Goal: Task Accomplishment & Management: Complete application form

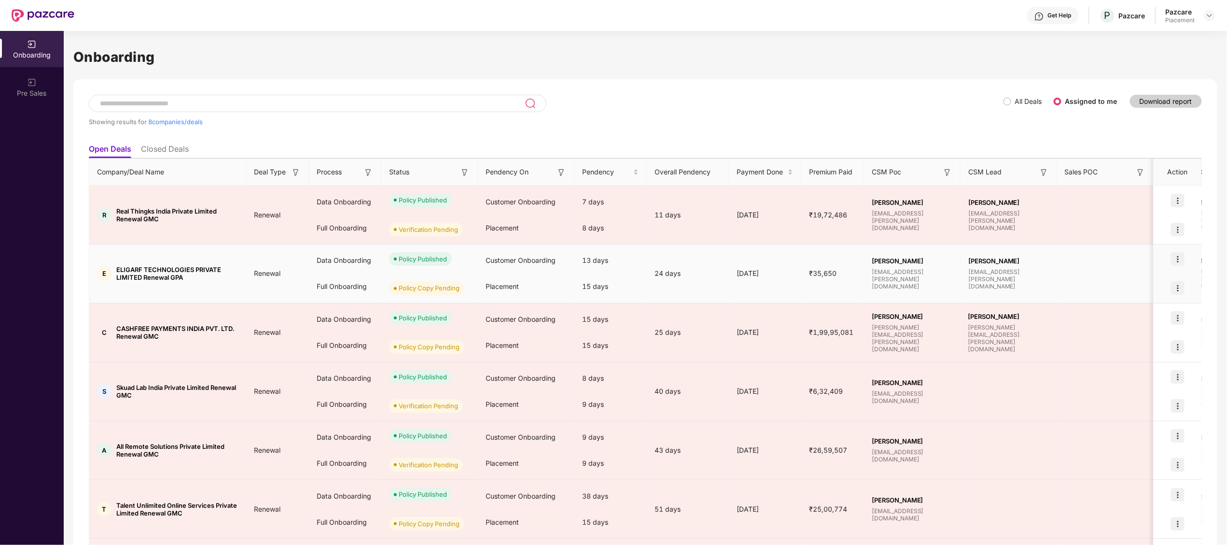
click at [127, 268] on span "ELIGARF TECHNOLOGIES PRIVATE LIMITED Renewal GPA" at bounding box center [177, 273] width 122 height 15
copy span "ELIGARF"
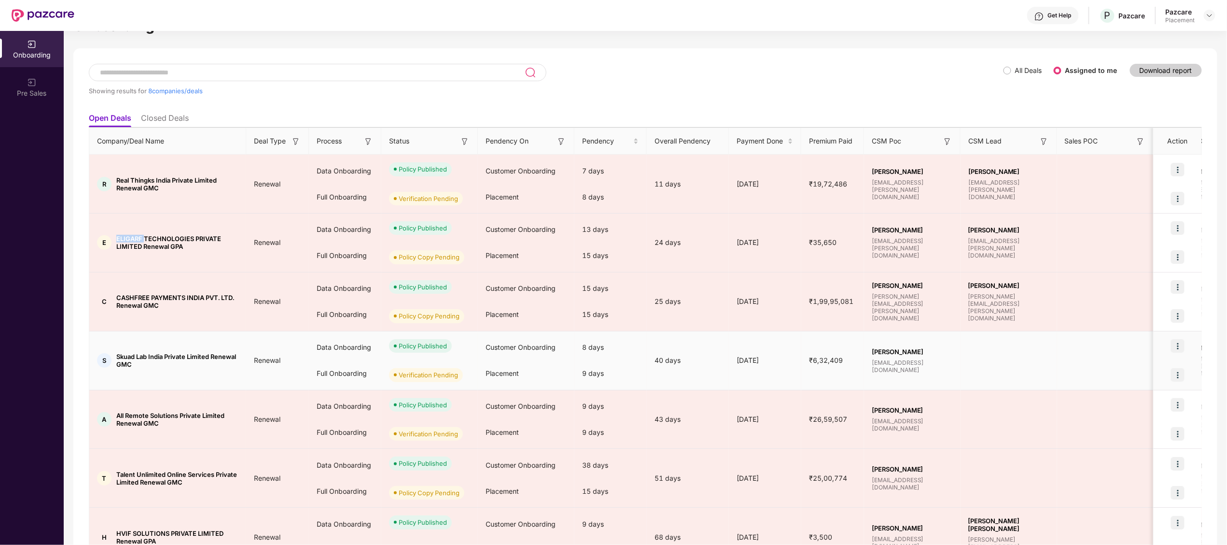
scroll to position [28, 0]
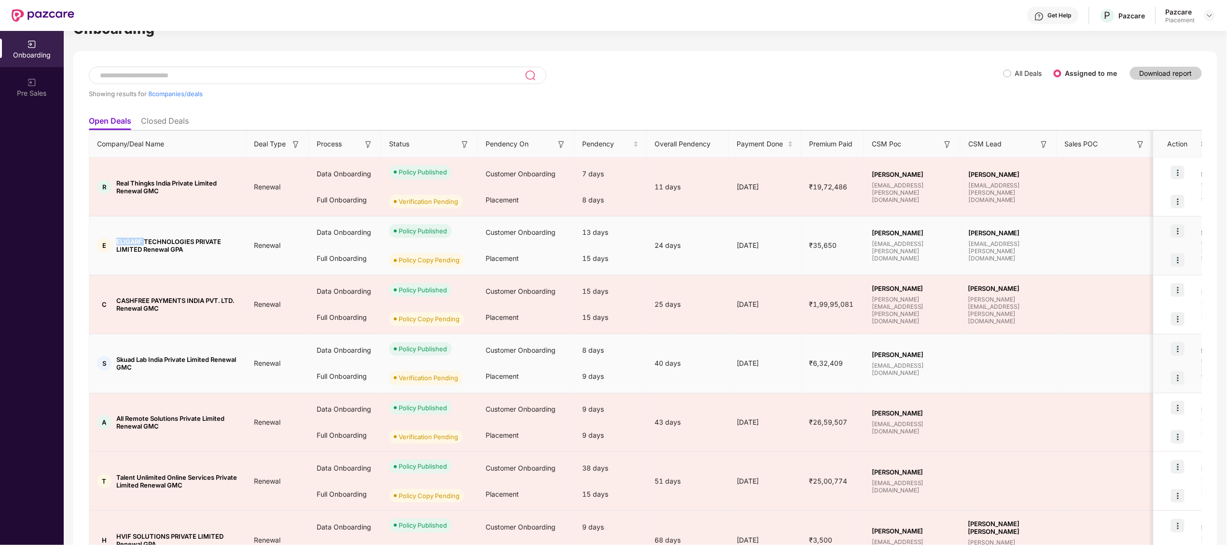
copy span "ELIGARF"
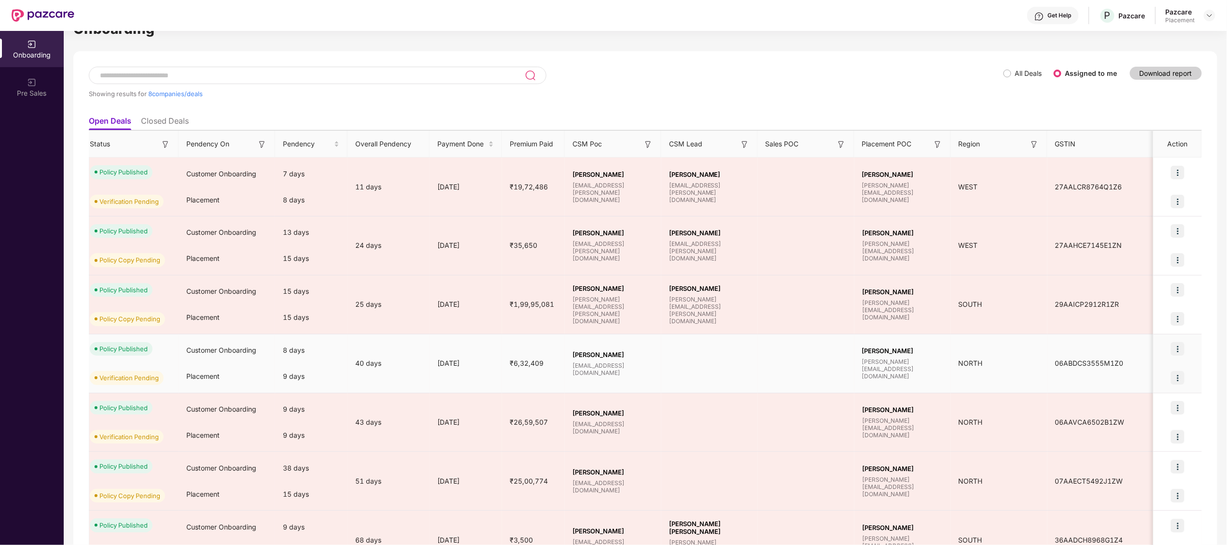
scroll to position [0, 0]
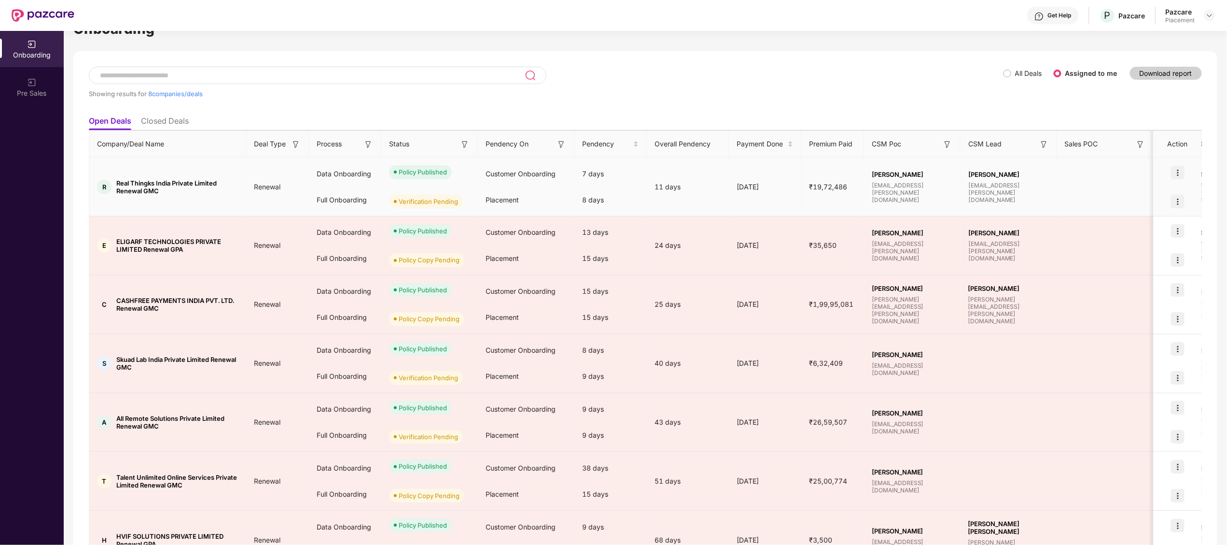
click at [201, 196] on td "R Real Thingks India Private Limited Renewal GMC" at bounding box center [167, 186] width 157 height 59
click at [124, 180] on span "Real Thingks India Private Limited Renewal GMC" at bounding box center [177, 186] width 122 height 15
copy span "Real"
click at [124, 180] on span "Real Thingks India Private Limited Renewal GMC" at bounding box center [177, 186] width 122 height 15
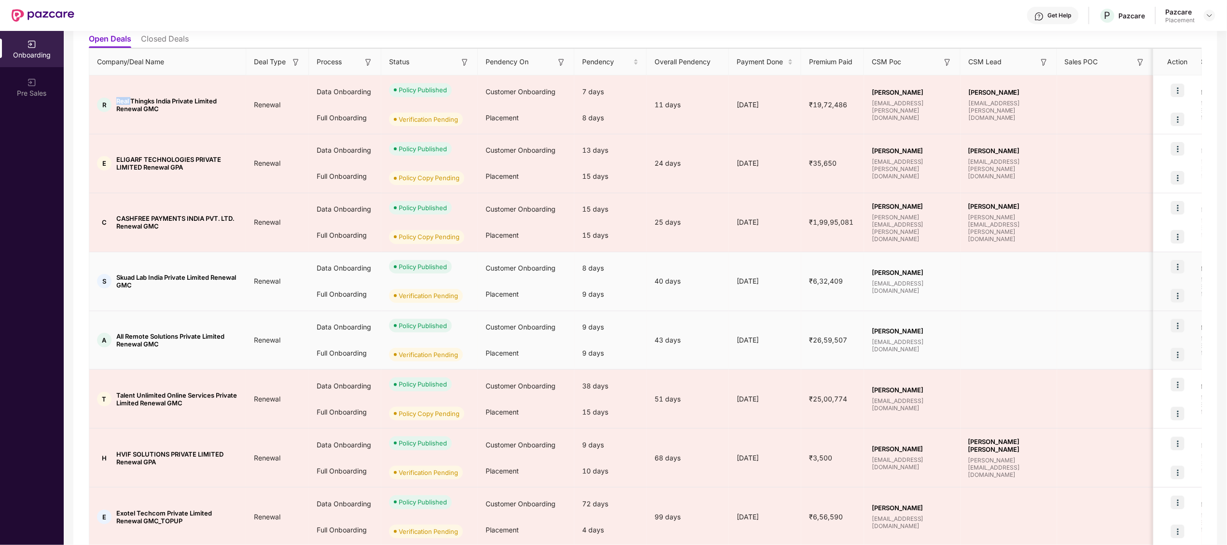
scroll to position [149, 0]
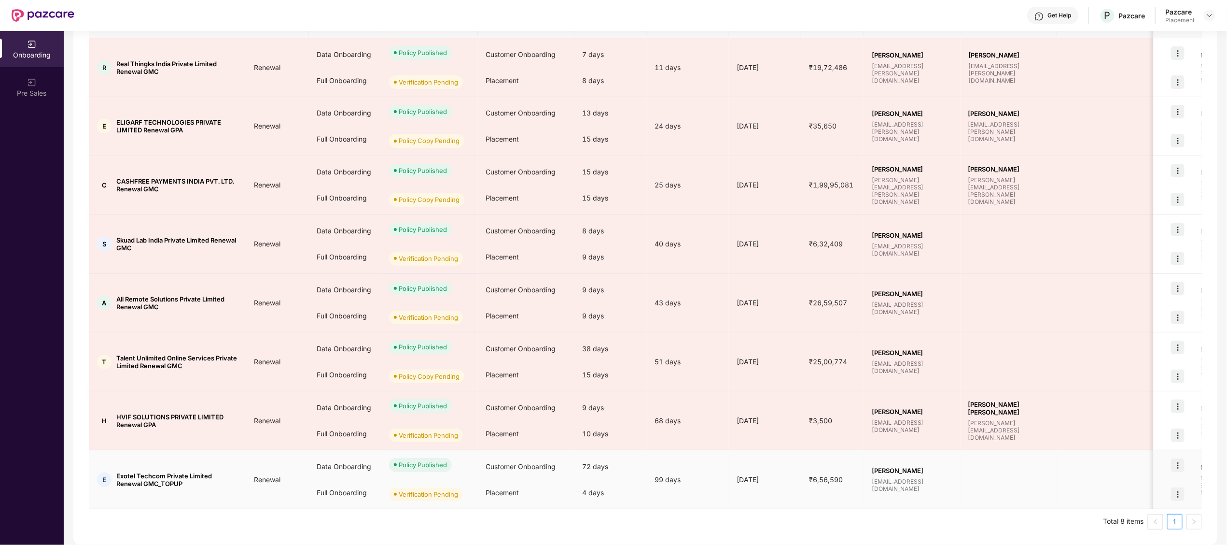
click at [120, 468] on td "E Exotel Techcom Private Limited Renewal GMC_TOPUP" at bounding box center [167, 479] width 157 height 59
copy span "Exotel"
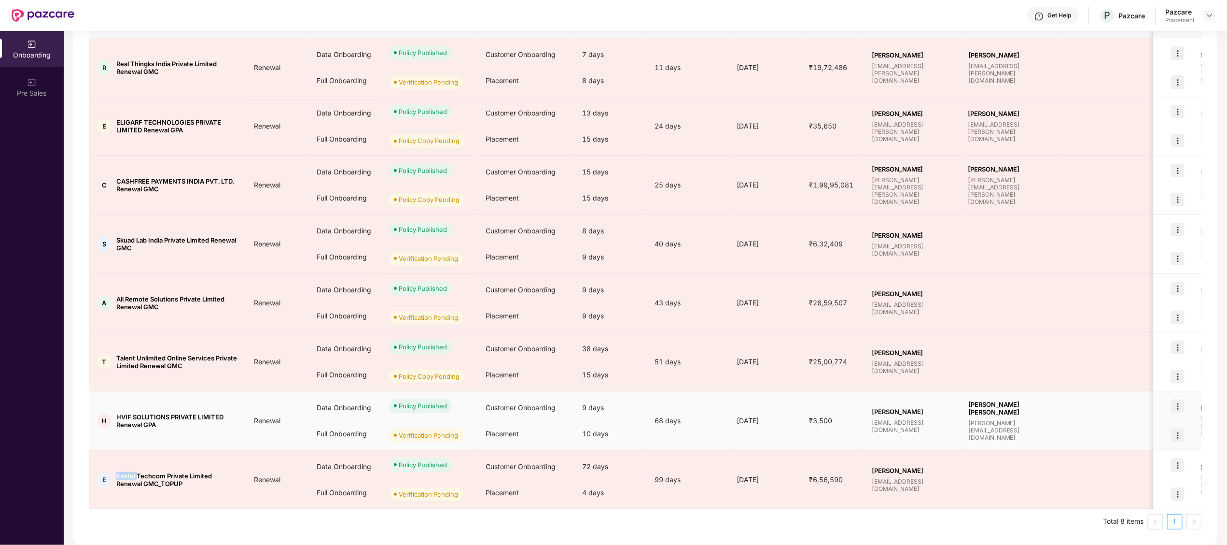
scroll to position [126, 0]
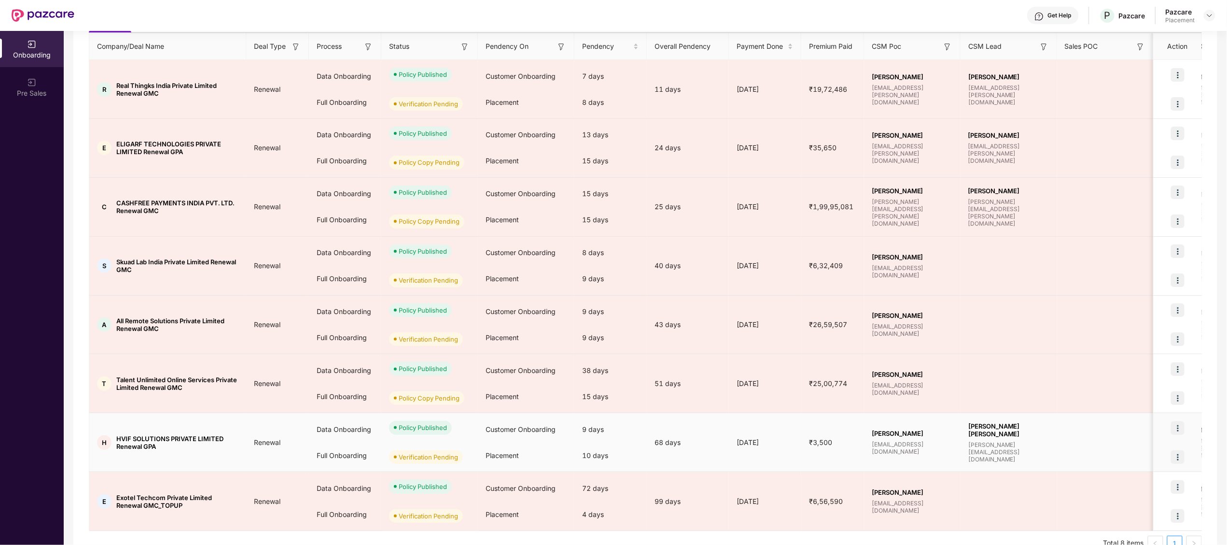
click at [195, 457] on td "H HVIF SOLUTIONS PRIVATE LIMITED Renewal GPA" at bounding box center [167, 442] width 157 height 59
drag, startPoint x: 158, startPoint y: 448, endPoint x: 113, endPoint y: 432, distance: 48.7
click at [113, 432] on td "H HVIF SOLUTIONS PRIVATE LIMITED Renewal GPA" at bounding box center [167, 442] width 157 height 59
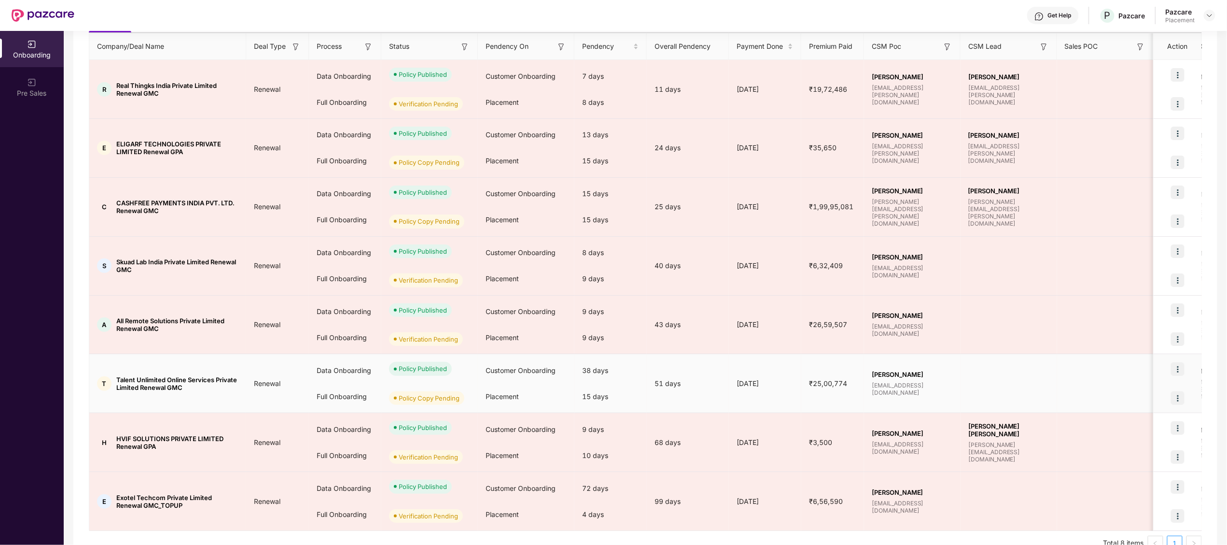
click at [304, 394] on td "Renewal" at bounding box center [277, 383] width 63 height 59
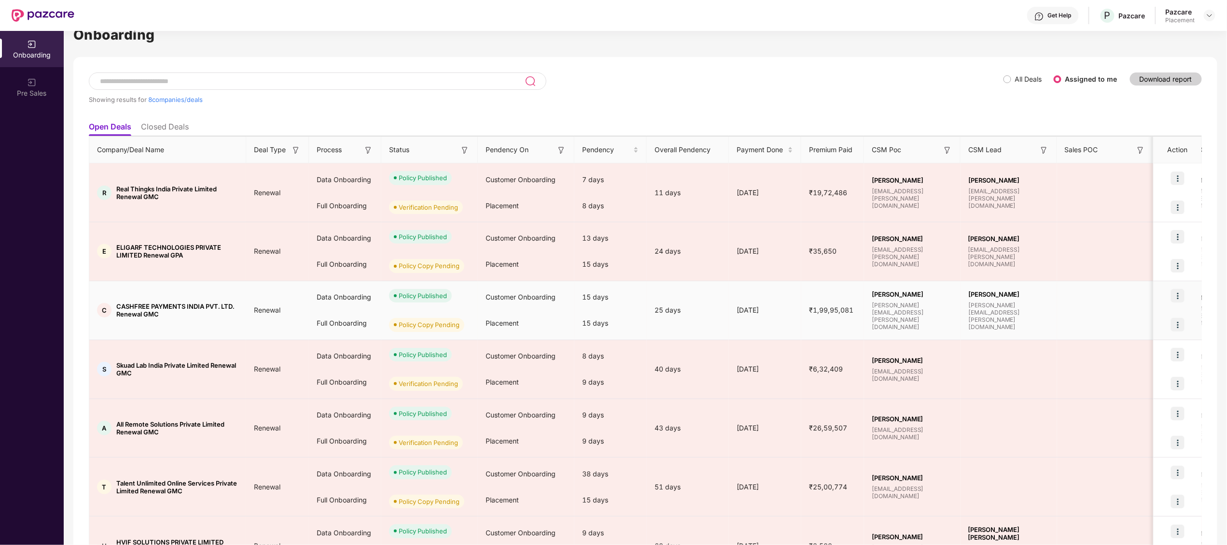
scroll to position [18, 0]
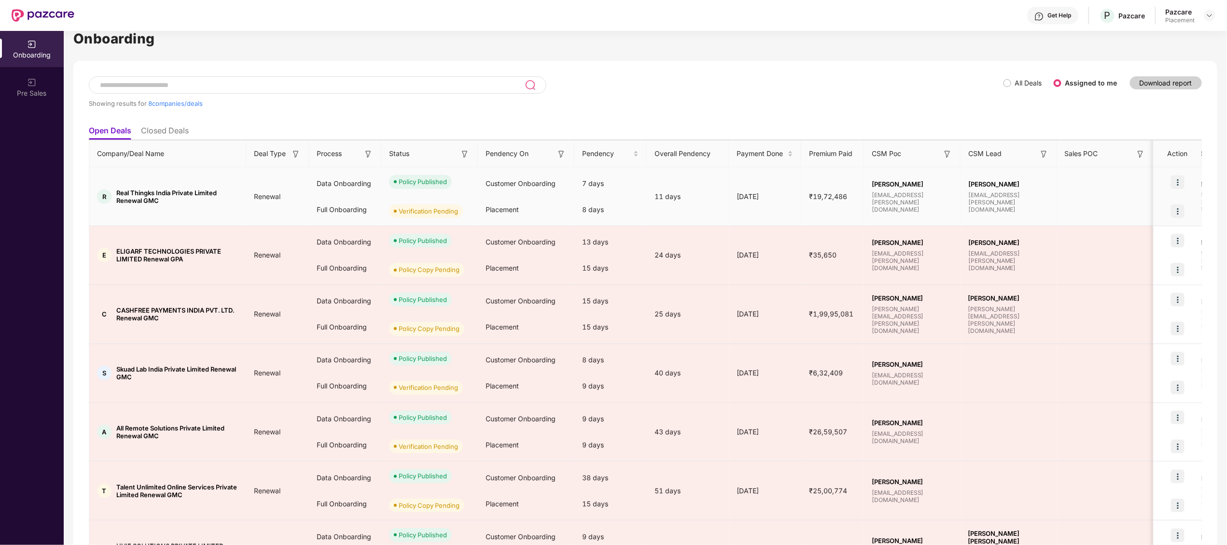
click at [123, 190] on span "Real Thingks India Private Limited Renewal GMC" at bounding box center [177, 196] width 122 height 15
drag, startPoint x: 123, startPoint y: 190, endPoint x: 114, endPoint y: 190, distance: 8.2
click at [114, 190] on div "R Real Thingks India Private Limited Renewal GMC" at bounding box center [167, 196] width 157 height 15
copy span "Real Thingks India Private Limited"
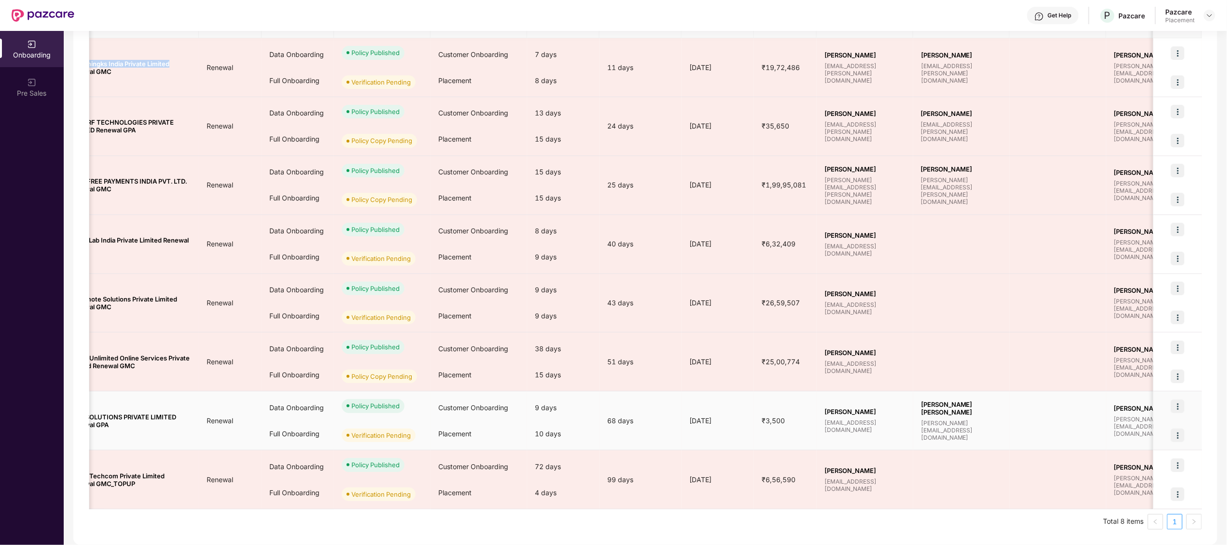
scroll to position [0, 0]
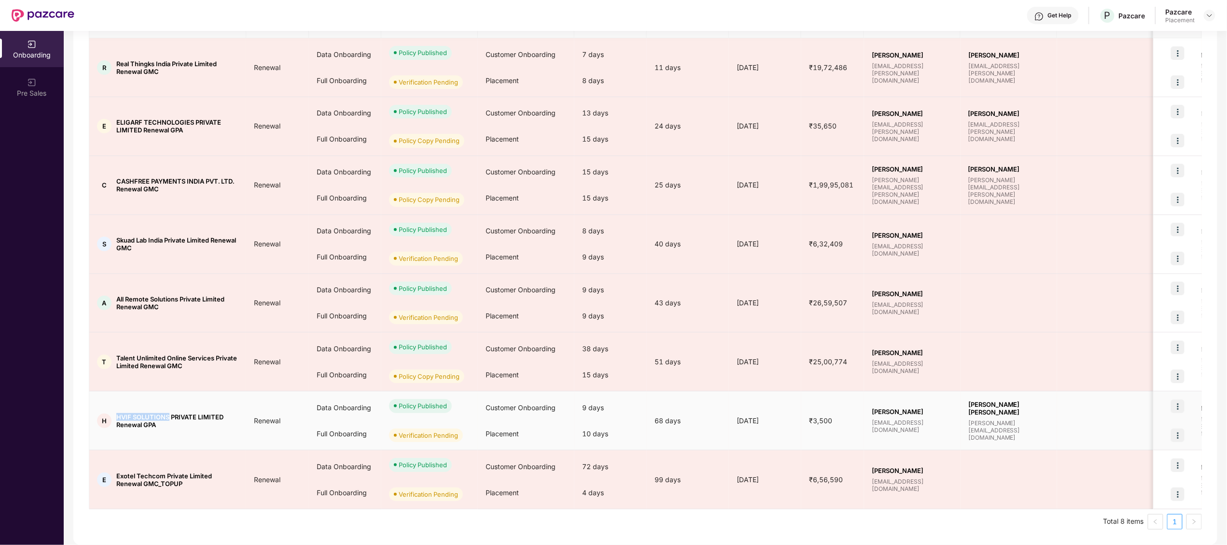
drag, startPoint x: 114, startPoint y: 415, endPoint x: 169, endPoint y: 416, distance: 54.1
click at [169, 416] on div "H HVIF SOLUTIONS PRIVATE LIMITED Renewal GPA" at bounding box center [167, 420] width 157 height 15
copy span "HVIF SOLUTIONS"
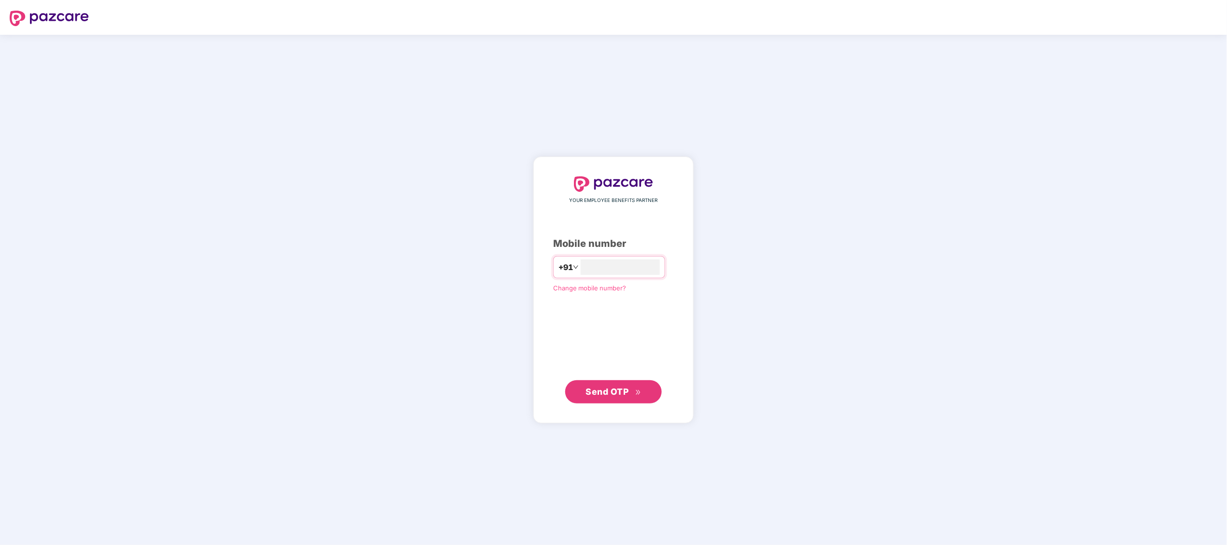
type input "**********"
click at [584, 395] on button "Send OTP" at bounding box center [613, 391] width 97 height 23
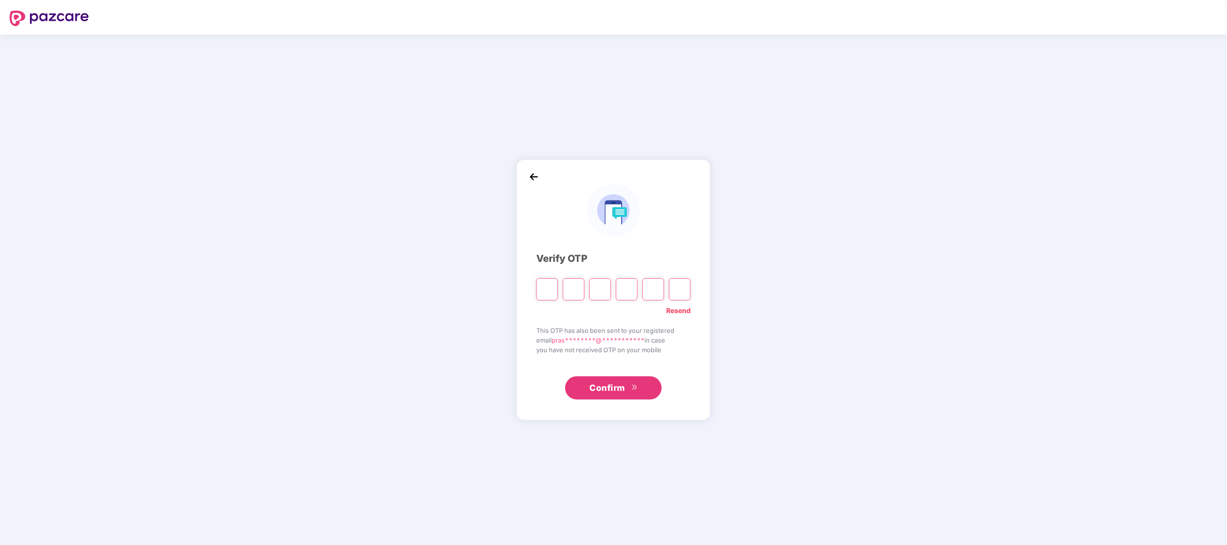
paste input "*"
type input "*"
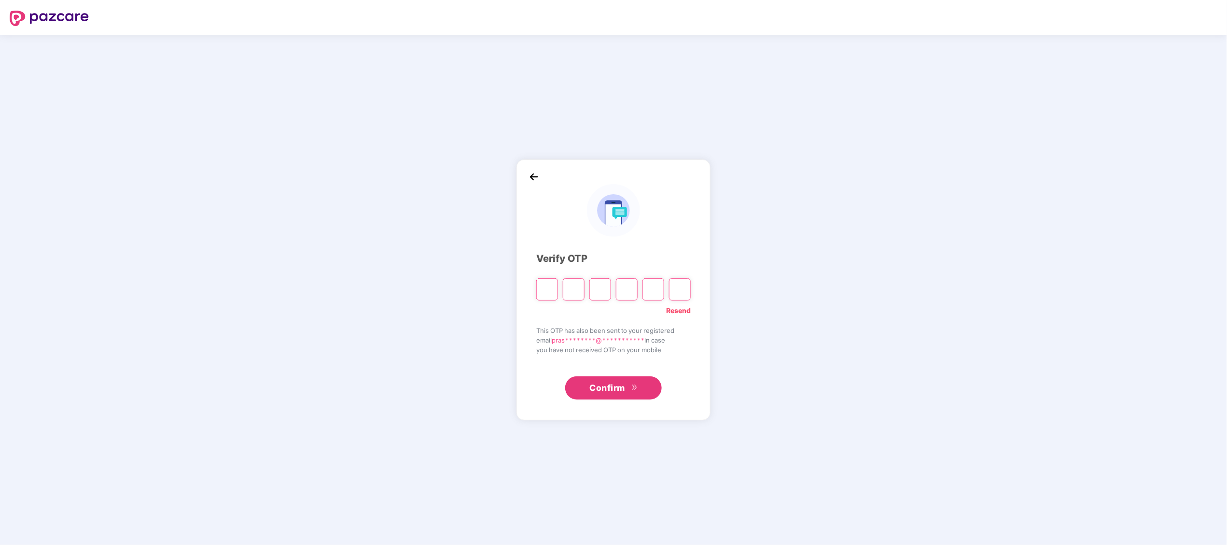
type input "*"
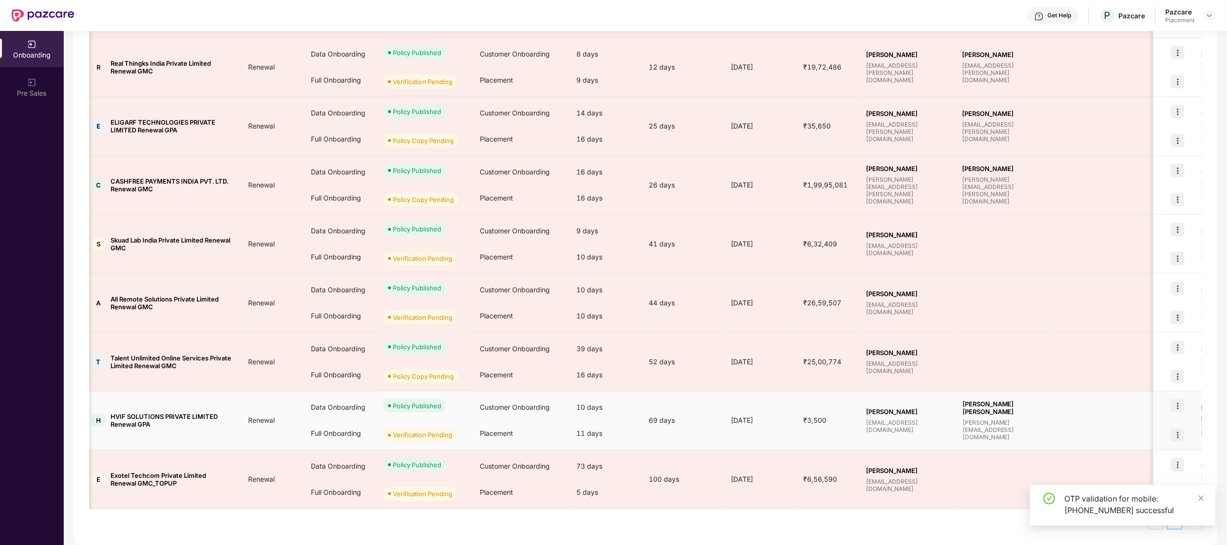
scroll to position [0, 7]
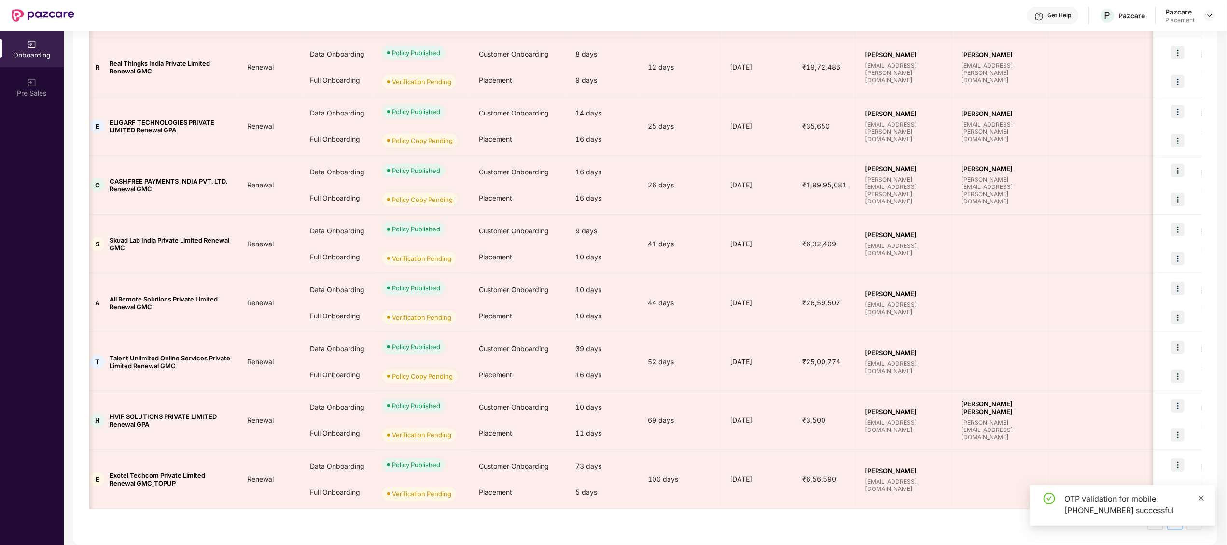
click at [1202, 496] on icon "close" at bounding box center [1201, 497] width 7 height 7
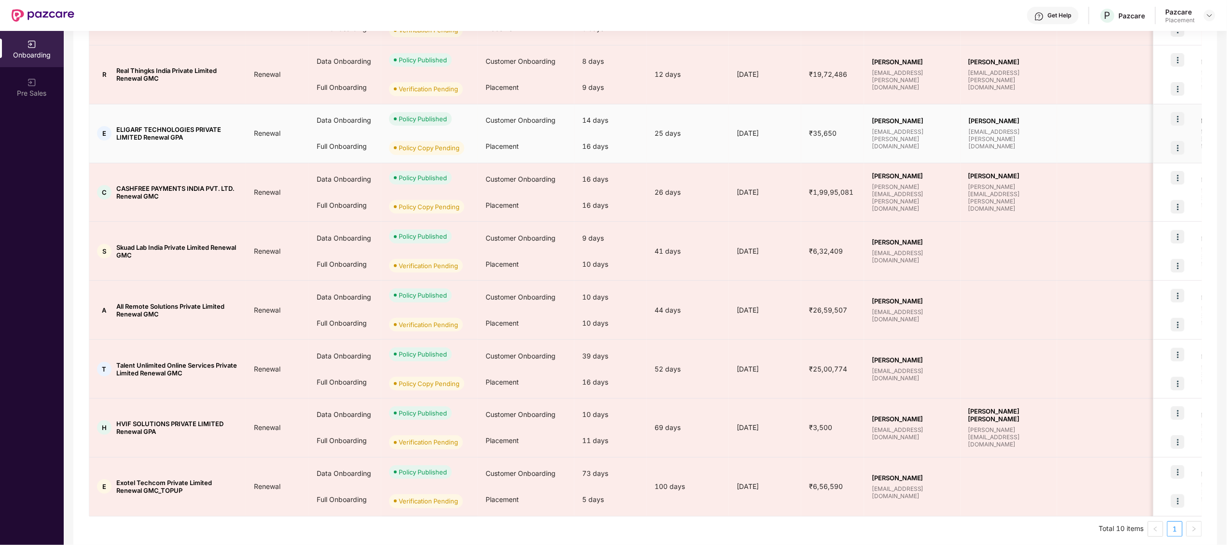
scroll to position [267, 0]
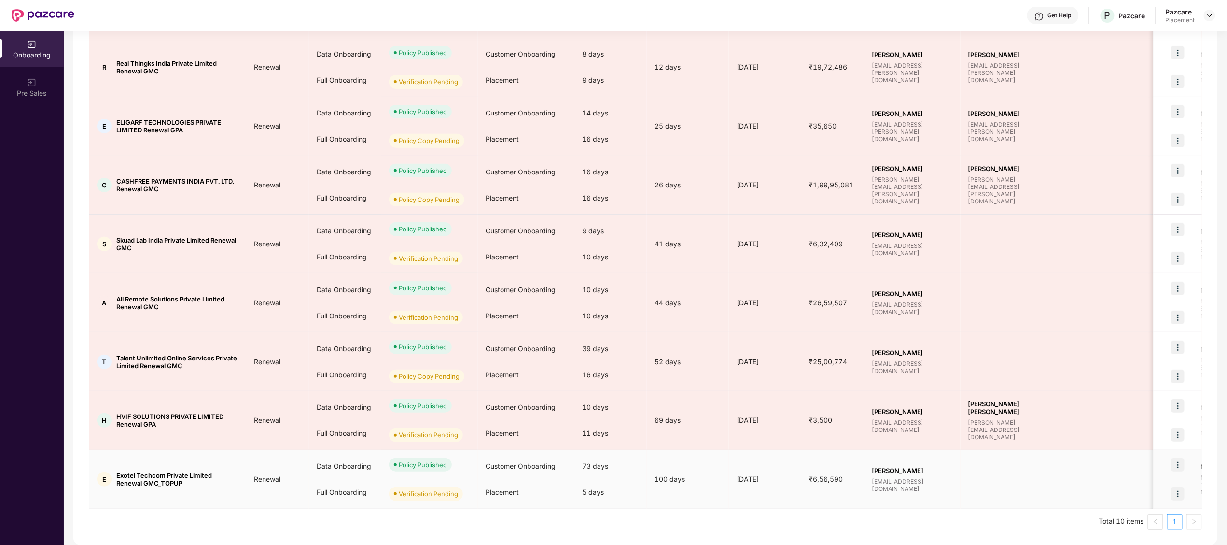
click at [126, 471] on span "Exotel Techcom Private Limited Renewal GMC_TOPUP" at bounding box center [177, 478] width 122 height 15
copy span "Exotel"
click at [1178, 493] on img at bounding box center [1178, 494] width 14 height 14
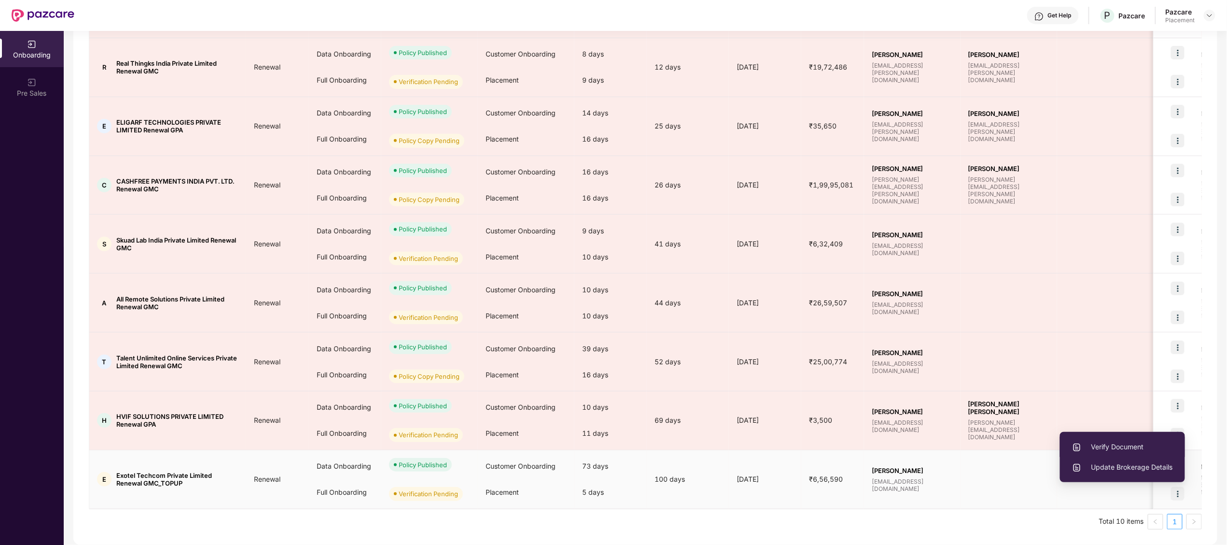
click at [1112, 447] on span "Verify Document" at bounding box center [1122, 446] width 101 height 11
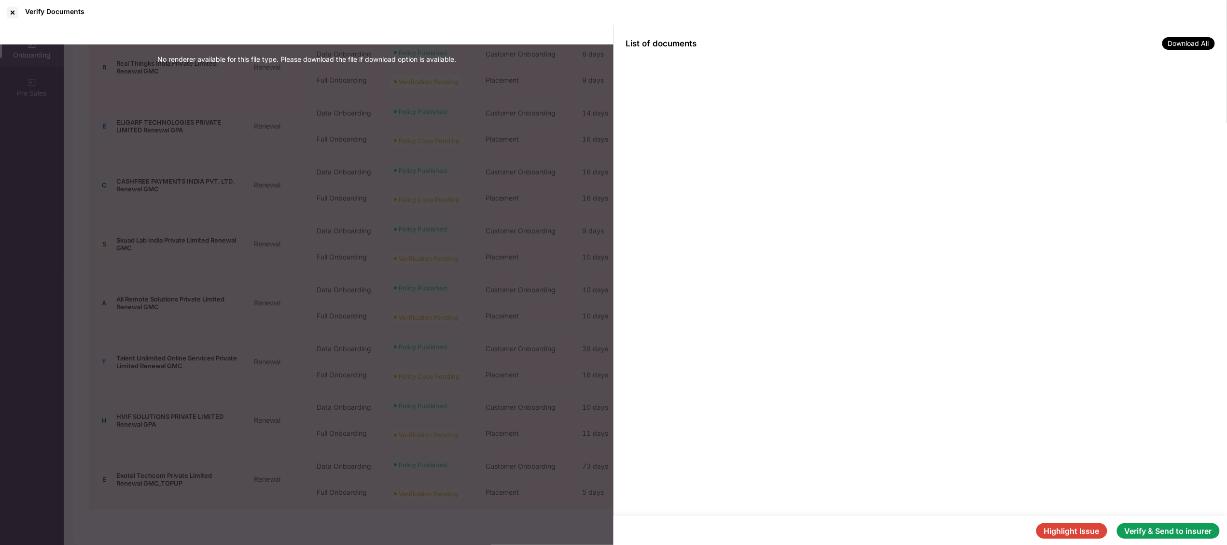
click at [1168, 529] on button "Verify & Send to insurer" at bounding box center [1168, 530] width 103 height 15
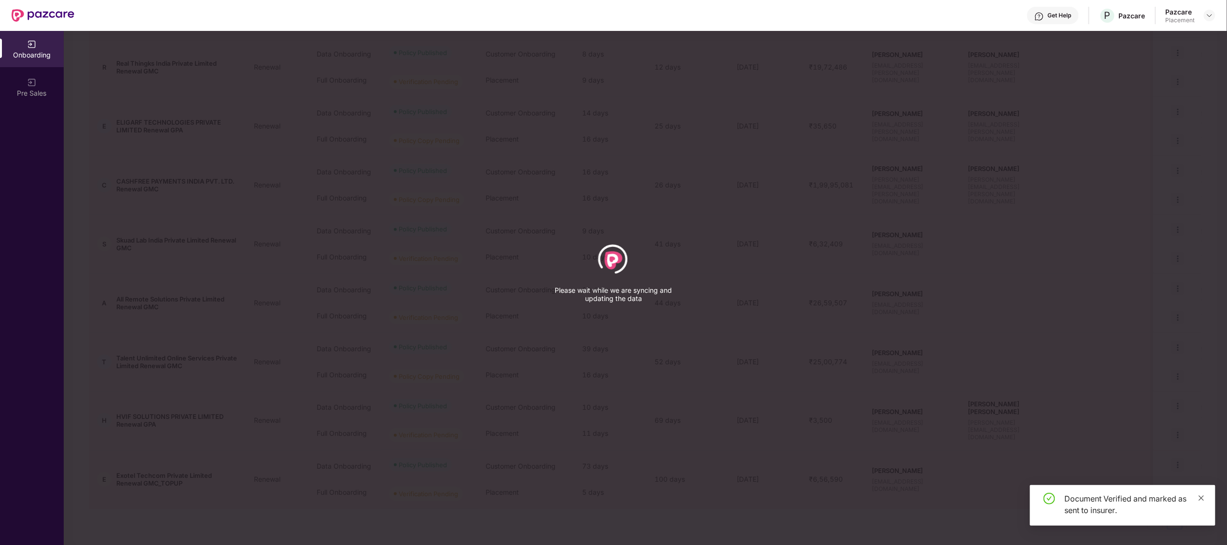
click at [1202, 499] on icon "close" at bounding box center [1201, 497] width 7 height 7
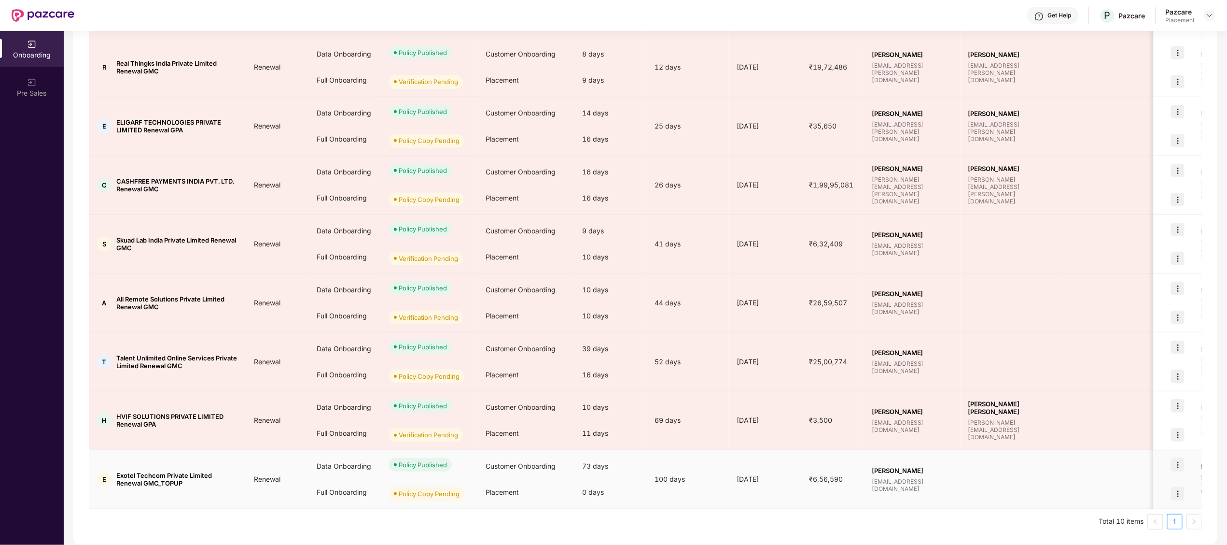
click at [1182, 491] on img at bounding box center [1178, 494] width 14 height 14
click at [1140, 441] on span "Upload Policy Copy" at bounding box center [1132, 446] width 82 height 11
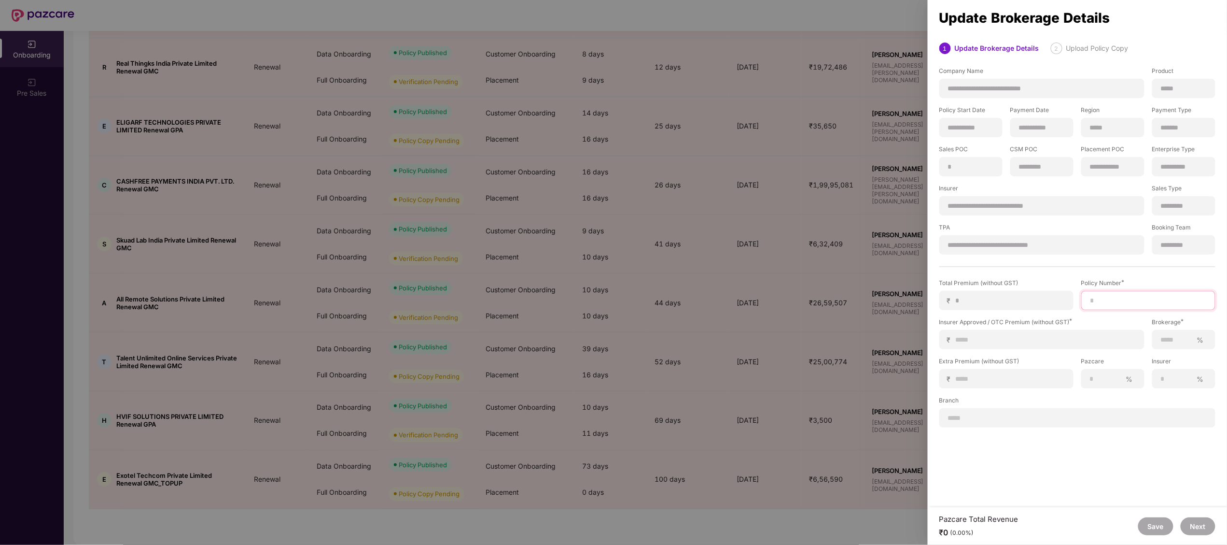
click at [1130, 297] on input at bounding box center [1149, 301] width 118 height 10
paste input "**********"
type input "**********"
click at [1022, 340] on input at bounding box center [1046, 340] width 181 height 10
type input "*"
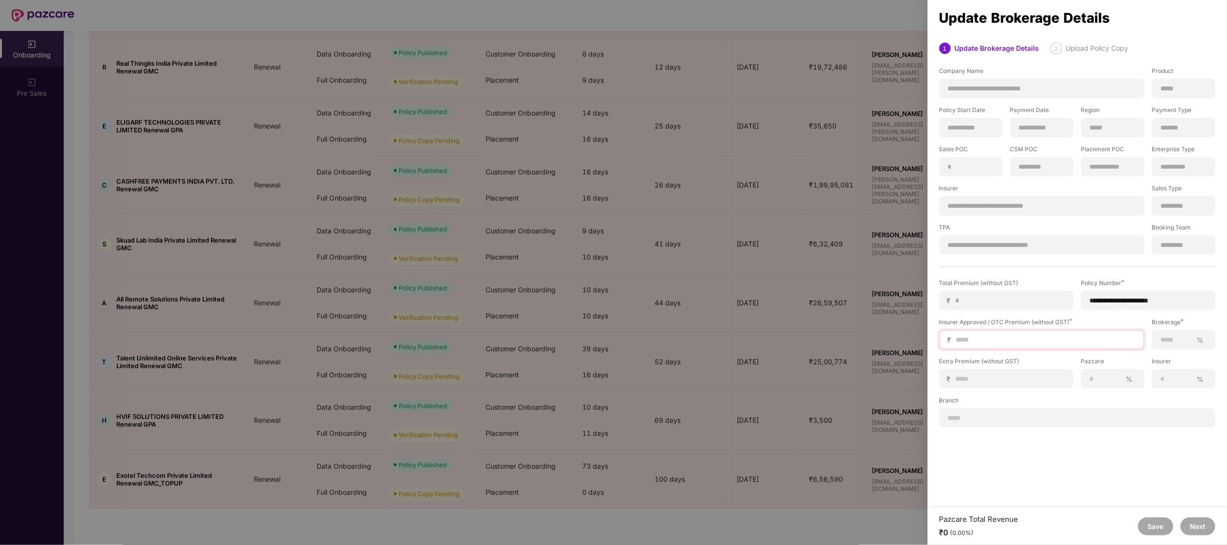
type input "*"
type input "**"
type input "***"
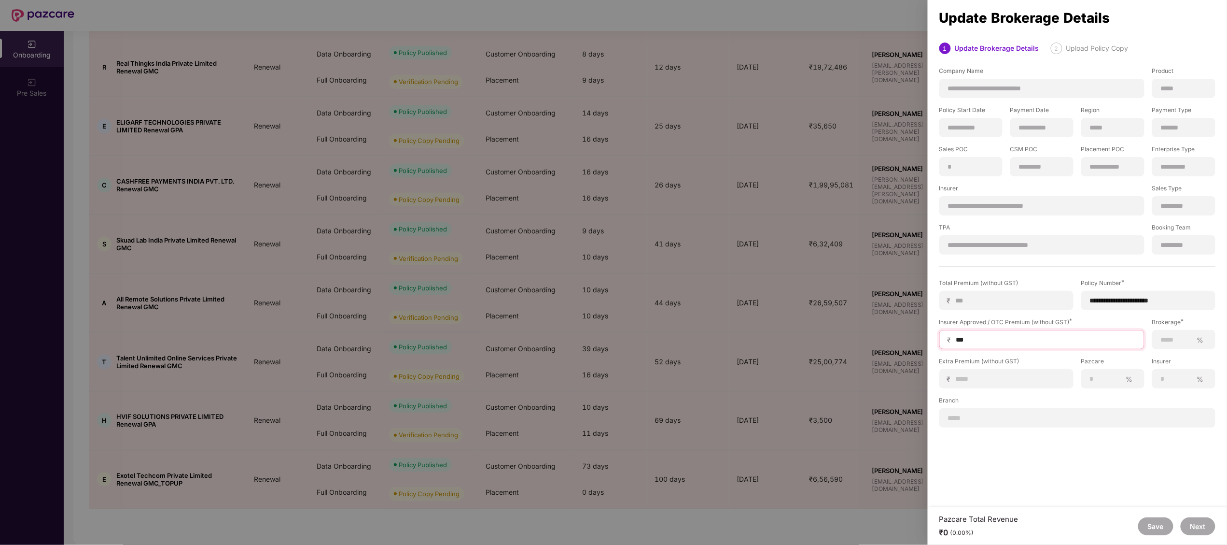
type input "****"
type input "*****"
type input "******"
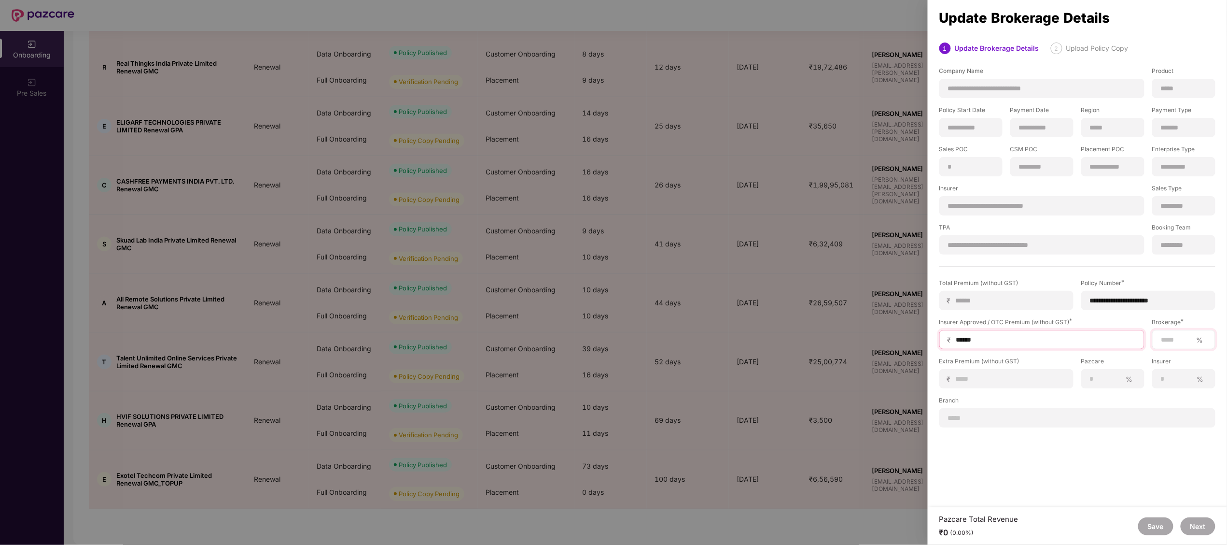
type input "******"
click at [1178, 342] on input at bounding box center [1177, 340] width 32 height 10
type input "***"
click at [991, 415] on input at bounding box center [1078, 418] width 260 height 10
type input "*********"
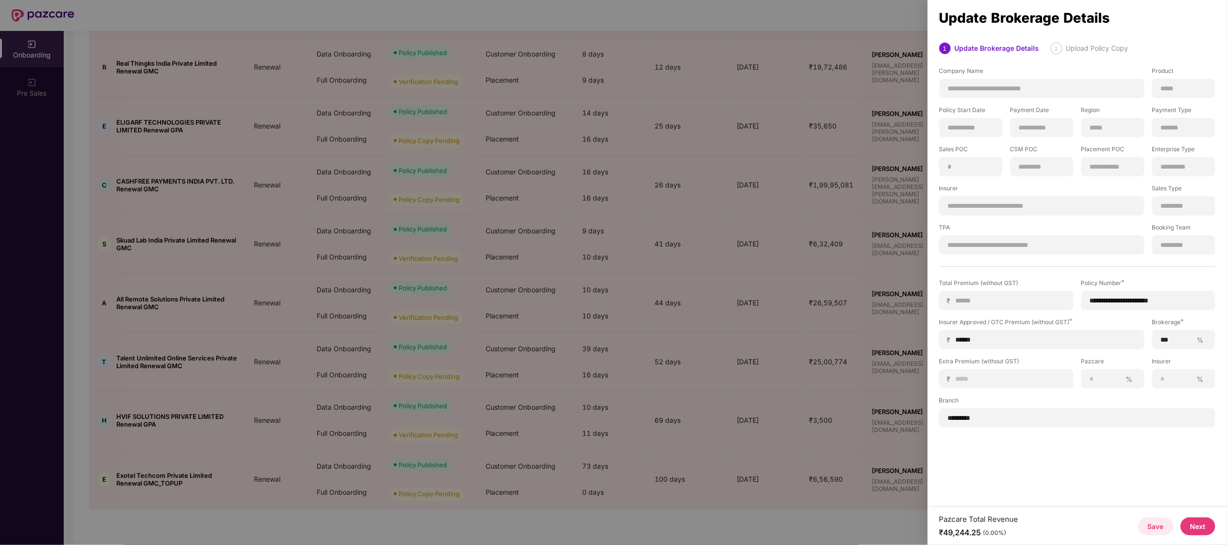
click at [1200, 522] on button "Next" at bounding box center [1198, 526] width 35 height 18
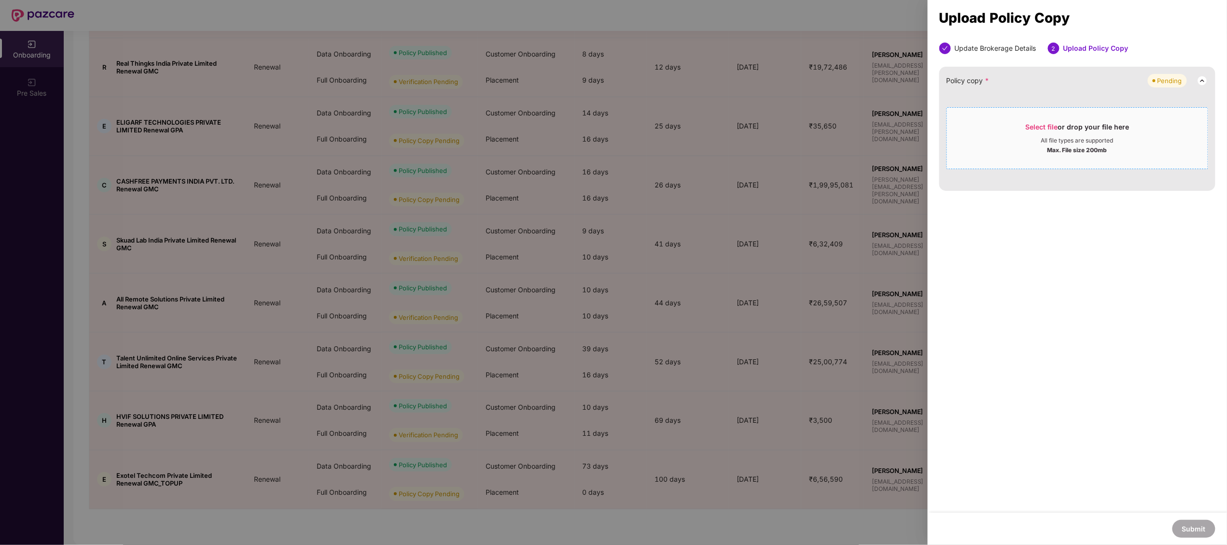
click at [1059, 153] on div "Max. File size 200mb" at bounding box center [1078, 149] width 60 height 10
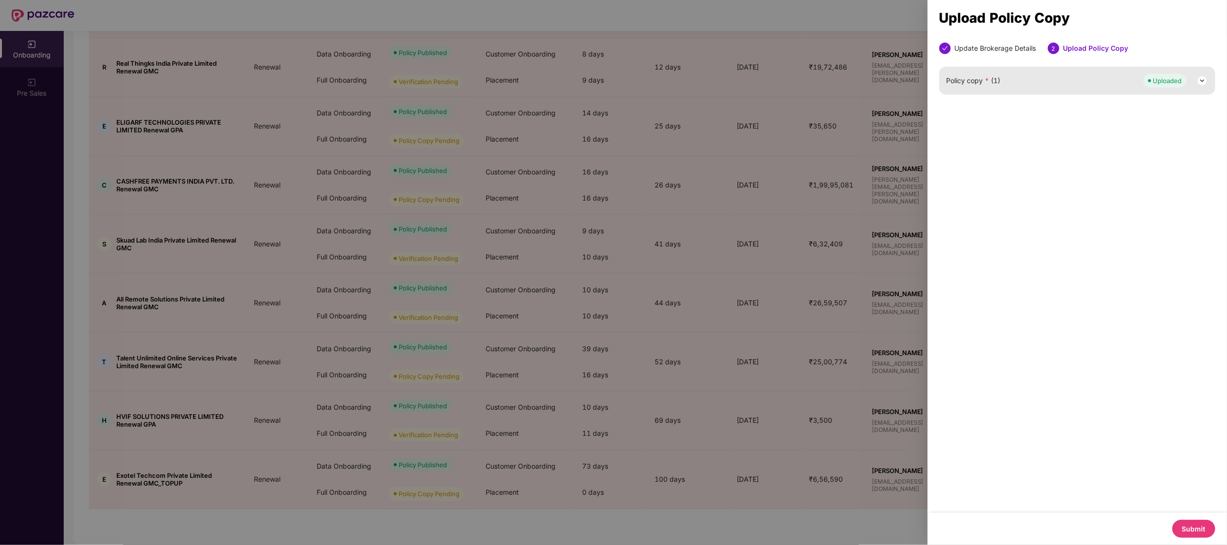
click at [1206, 524] on button "Submit" at bounding box center [1194, 529] width 43 height 18
